Goal: Task Accomplishment & Management: Use online tool/utility

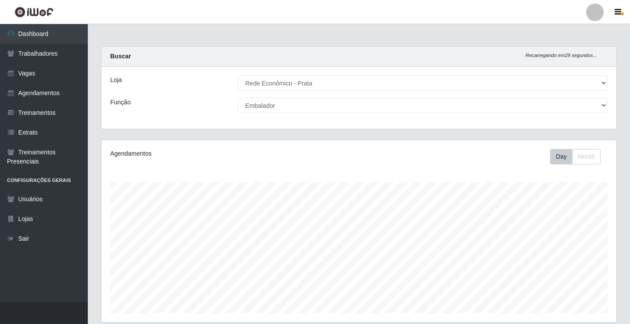
select select "192"
select select "1"
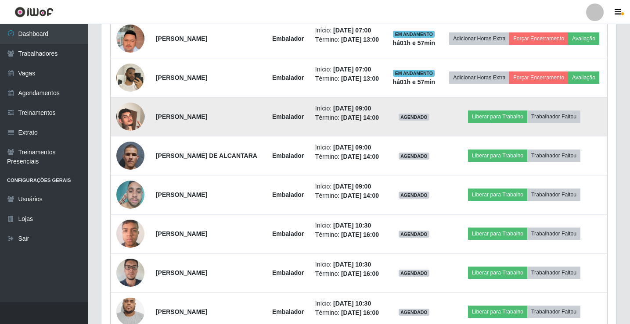
scroll to position [571, 0]
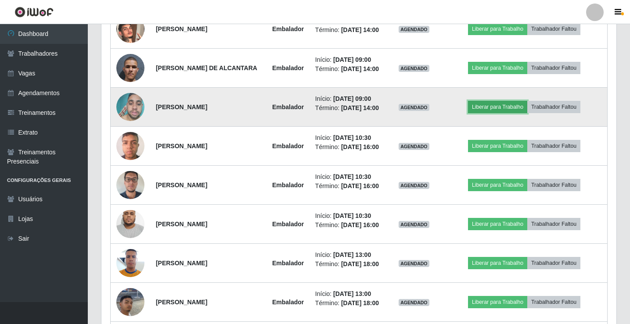
click at [497, 113] on button "Liberar para Trabalho" at bounding box center [497, 107] width 59 height 12
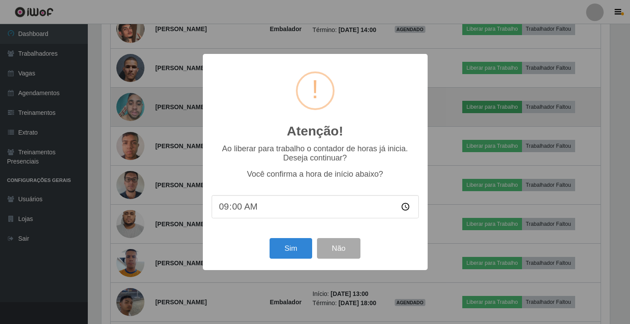
scroll to position [182, 511]
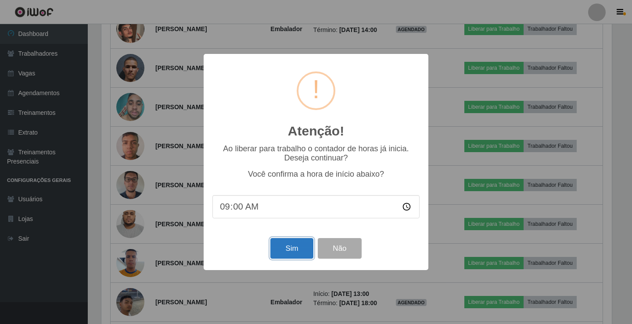
click at [279, 252] on button "Sim" at bounding box center [291, 248] width 43 height 21
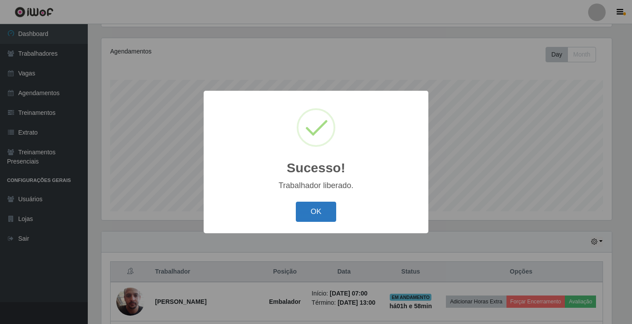
click at [305, 210] on button "OK" at bounding box center [316, 212] width 41 height 21
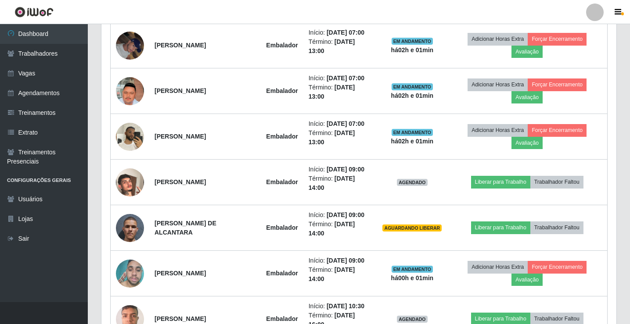
scroll to position [585, 0]
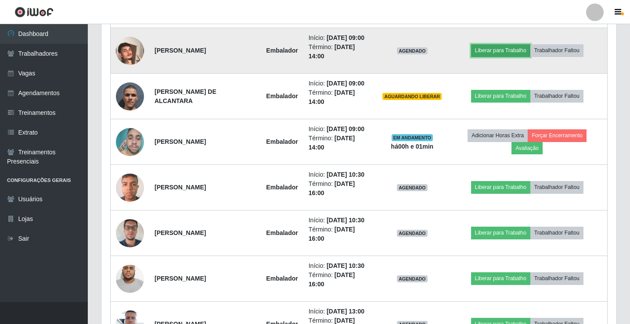
click at [515, 57] on button "Liberar para Trabalho" at bounding box center [500, 50] width 59 height 12
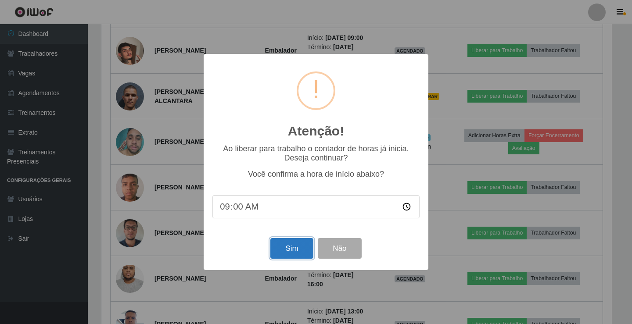
click at [292, 255] on button "Sim" at bounding box center [291, 248] width 43 height 21
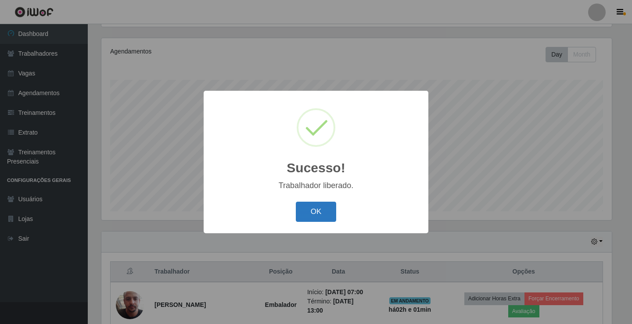
click at [327, 208] on button "OK" at bounding box center [316, 212] width 41 height 21
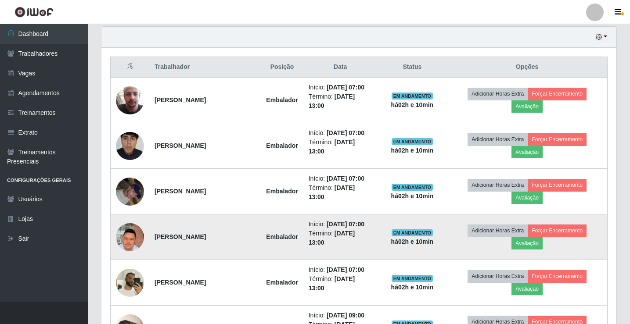
scroll to position [527, 0]
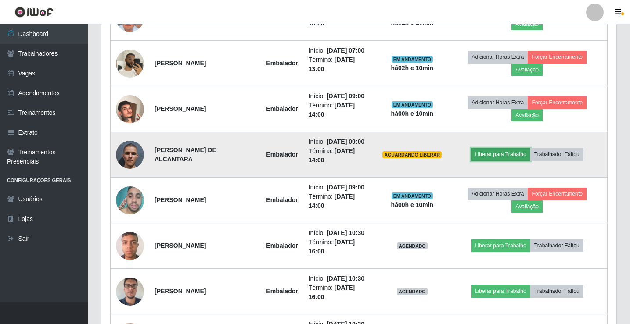
click at [500, 161] on button "Liberar para Trabalho" at bounding box center [500, 154] width 59 height 12
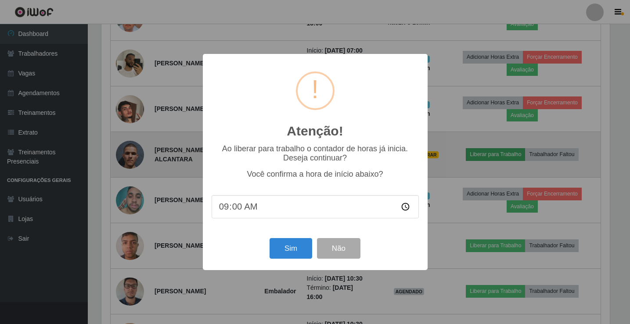
scroll to position [182, 511]
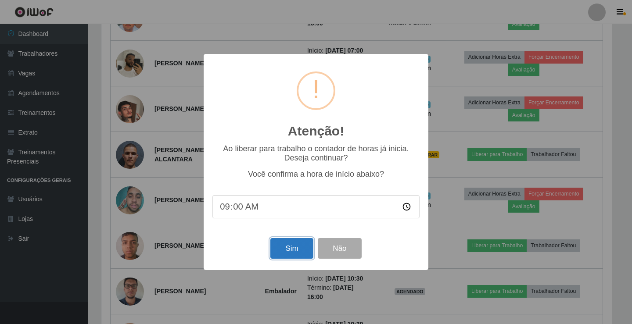
click at [304, 251] on button "Sim" at bounding box center [291, 248] width 43 height 21
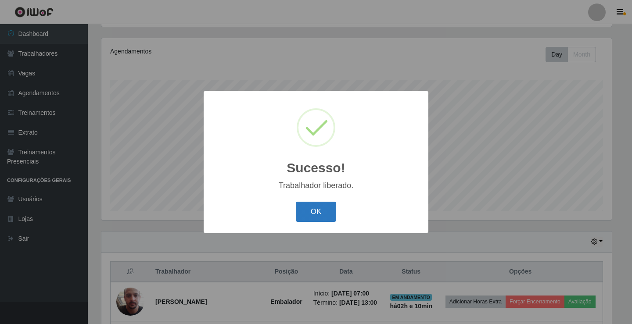
click at [321, 214] on button "OK" at bounding box center [316, 212] width 41 height 21
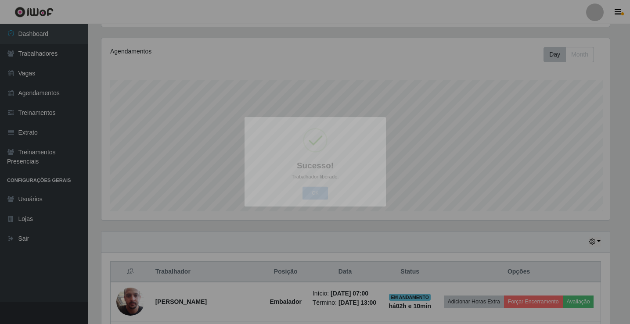
scroll to position [182, 515]
